Goal: Task Accomplishment & Management: Complete application form

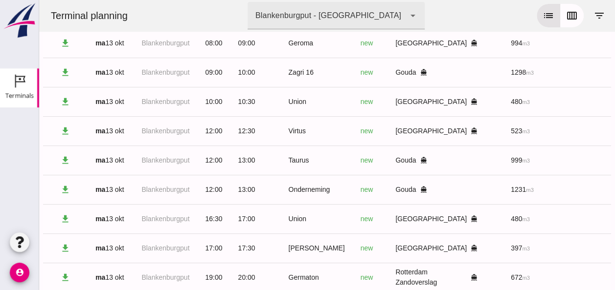
scroll to position [0, 262]
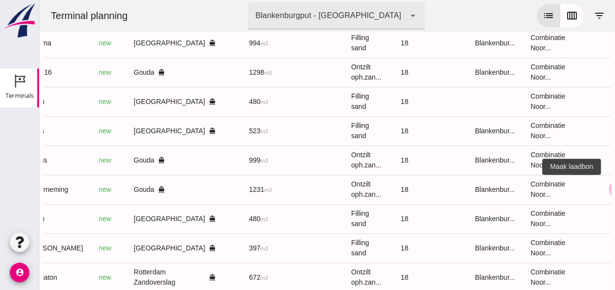
click at [608, 196] on button "receipt_long" at bounding box center [618, 190] width 20 height 20
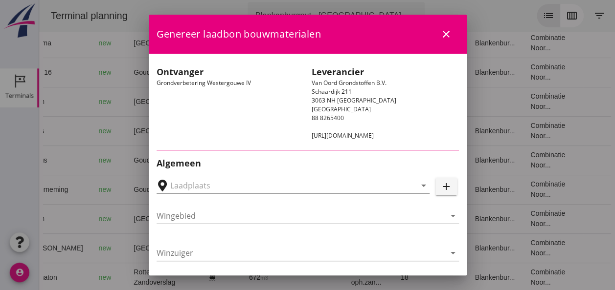
type input "Loswal Fa. J. Bos&Zonen, [GEOGRAPHIC_DATA]"
type input "Onderneming"
type input "[PERSON_NAME]"
type input "1231"
type input "Ontzilt oph.zand [75] (6120)"
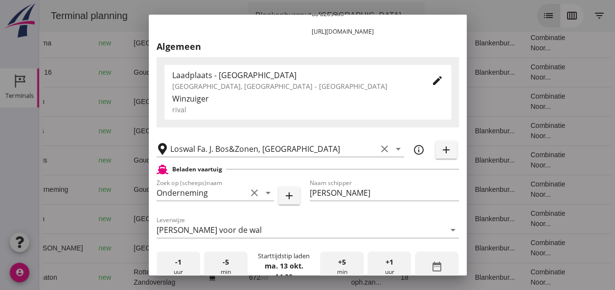
scroll to position [196, 0]
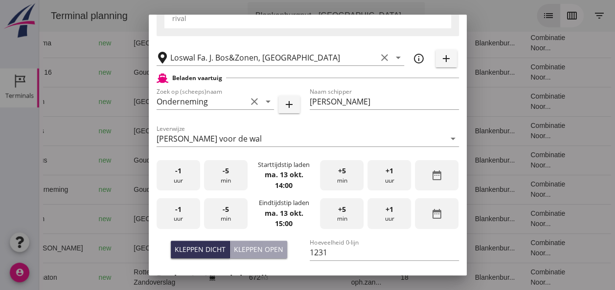
click at [176, 177] on div "-1 uur" at bounding box center [178, 175] width 44 height 31
click at [248, 249] on div "Kleppen open" at bounding box center [258, 250] width 49 height 10
type input "1003"
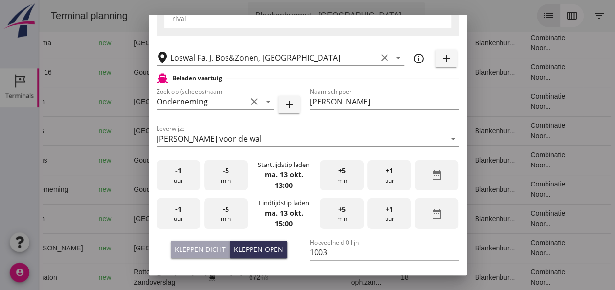
click at [182, 215] on div "-1 uur" at bounding box center [178, 214] width 44 height 31
click at [385, 212] on span "+1" at bounding box center [389, 209] width 8 height 11
click at [239, 210] on div "-5 min" at bounding box center [226, 214] width 44 height 31
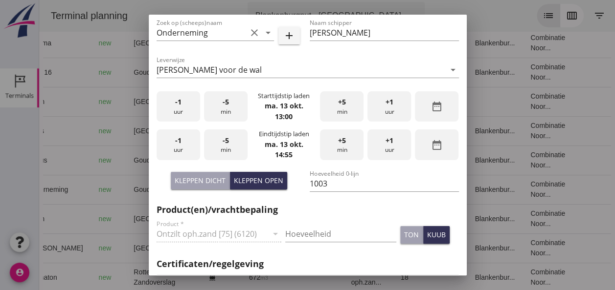
scroll to position [342, 0]
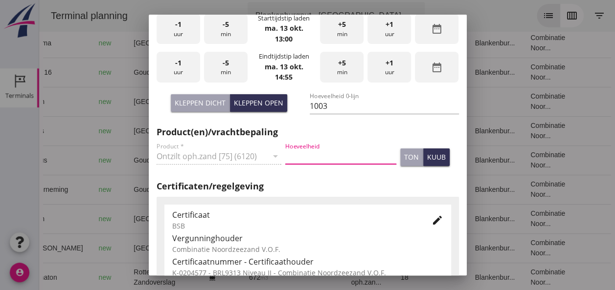
click at [301, 157] on input "Hoeveelheid" at bounding box center [340, 157] width 111 height 16
type input "1003"
click at [433, 222] on icon "edit" at bounding box center [437, 221] width 12 height 12
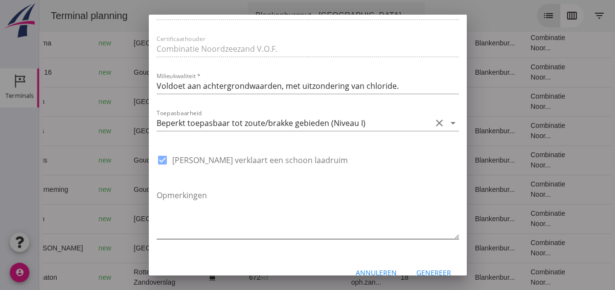
scroll to position [734, 0]
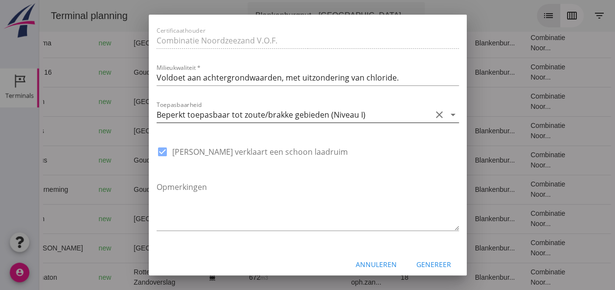
click at [448, 115] on icon "arrow_drop_down" at bounding box center [453, 115] width 12 height 12
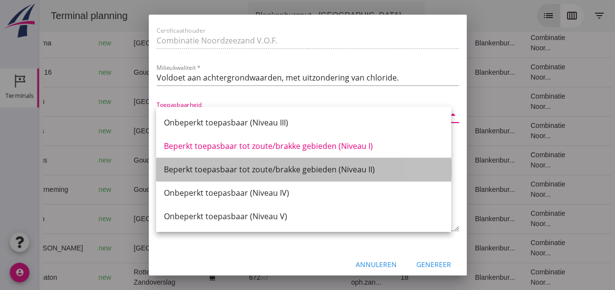
click at [365, 170] on div "Beperkt toepasbaar tot zoute/brakke gebieden (Niveau II)" at bounding box center [303, 170] width 279 height 12
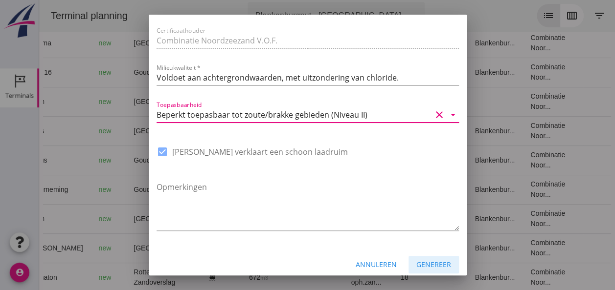
click at [431, 266] on div "Genereer" at bounding box center [433, 265] width 35 height 10
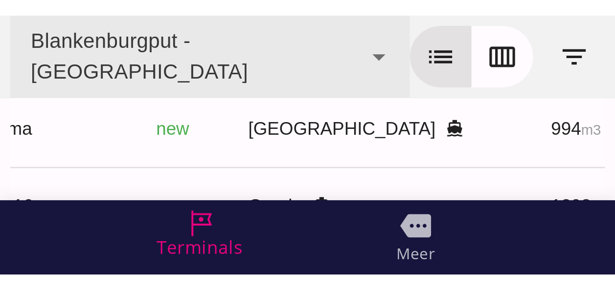
scroll to position [0, 223]
